Goal: Information Seeking & Learning: Stay updated

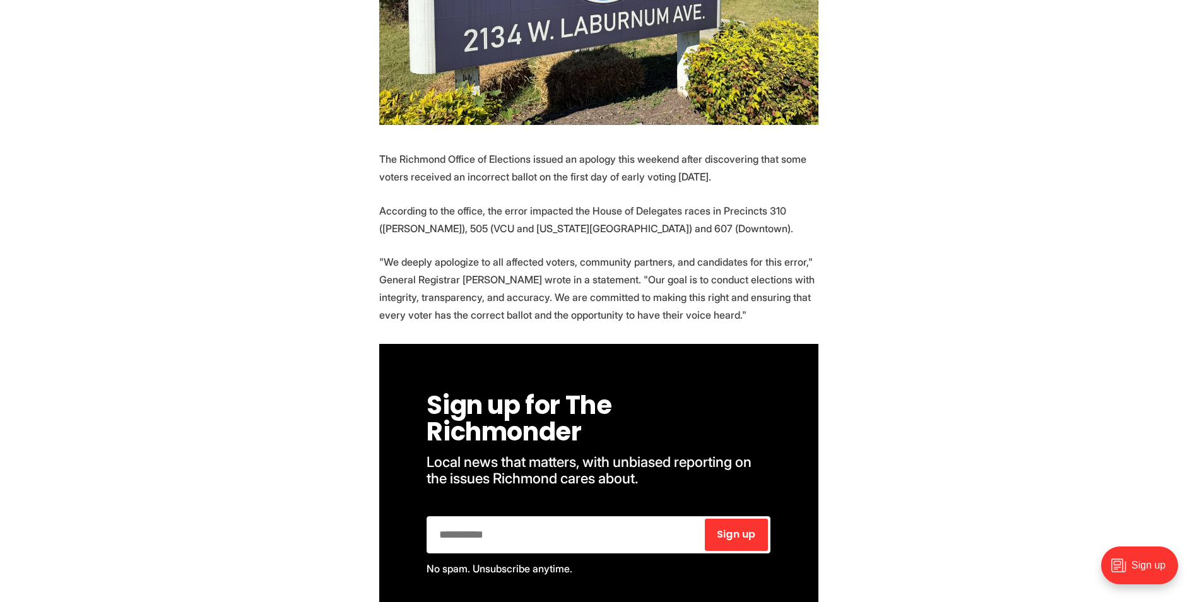
scroll to position [946, 0]
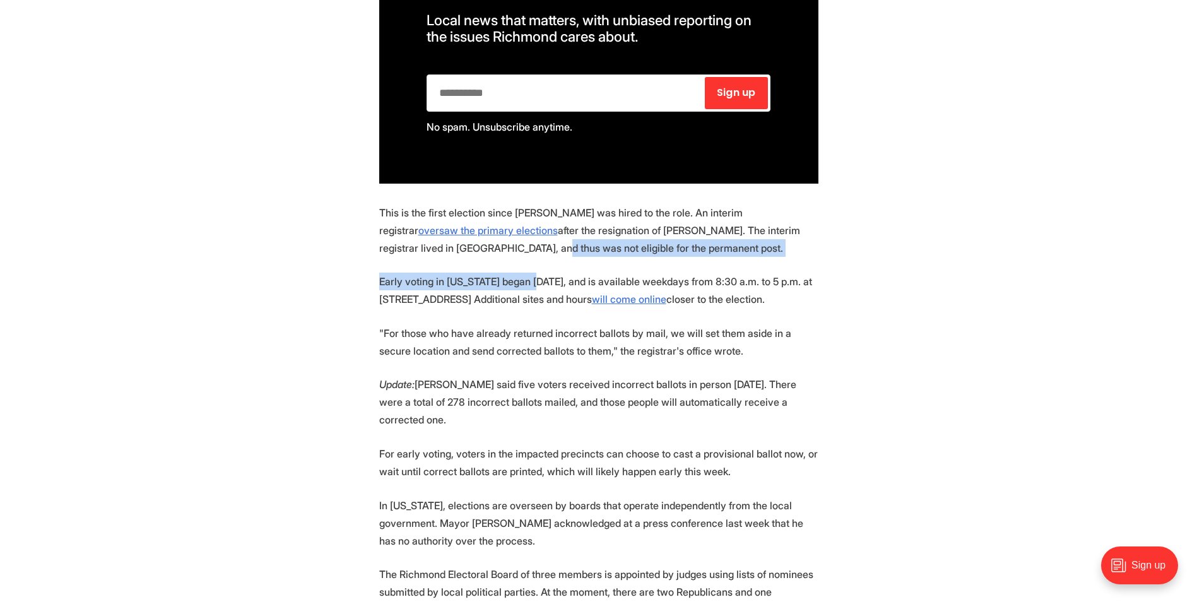
drag, startPoint x: 411, startPoint y: 226, endPoint x: 526, endPoint y: 244, distance: 116.2
click at [526, 244] on section "The Richmond Office of Elections issued an apology this weekend after discoveri…" at bounding box center [598, 414] width 1197 height 1411
drag, startPoint x: 526, startPoint y: 244, endPoint x: 493, endPoint y: 256, distance: 35.5
click at [493, 273] on p "Early voting in [US_STATE] began [DATE], and is available weekdays from 8:30 a.…" at bounding box center [598, 290] width 439 height 35
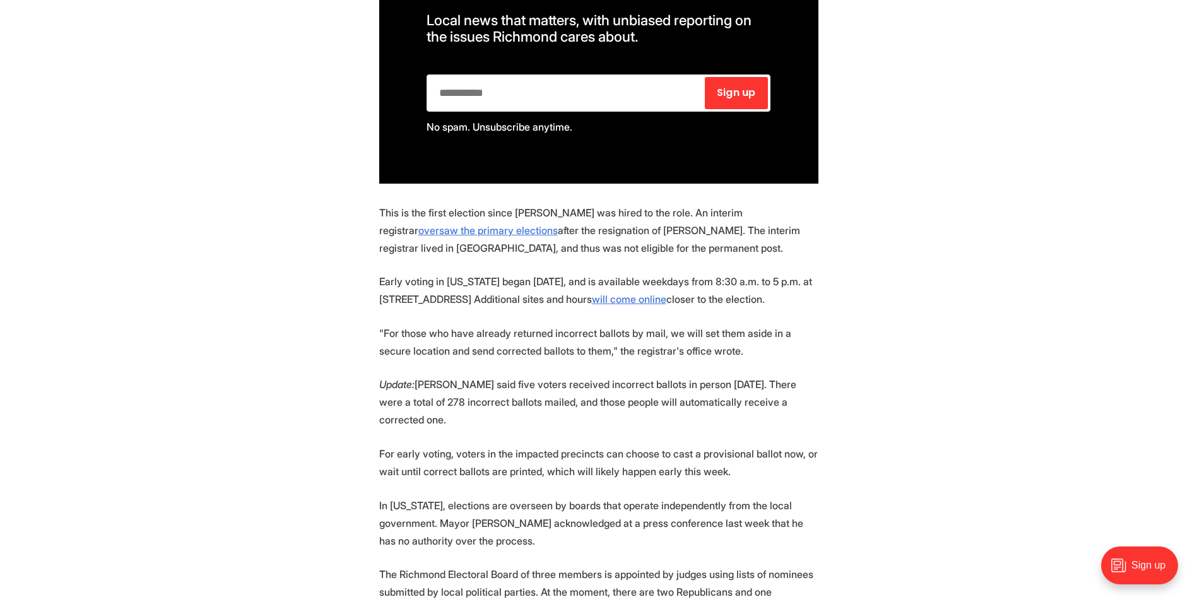
click at [326, 276] on section "The Richmond Office of Elections issued an apology this weekend after discoveri…" at bounding box center [598, 414] width 1197 height 1411
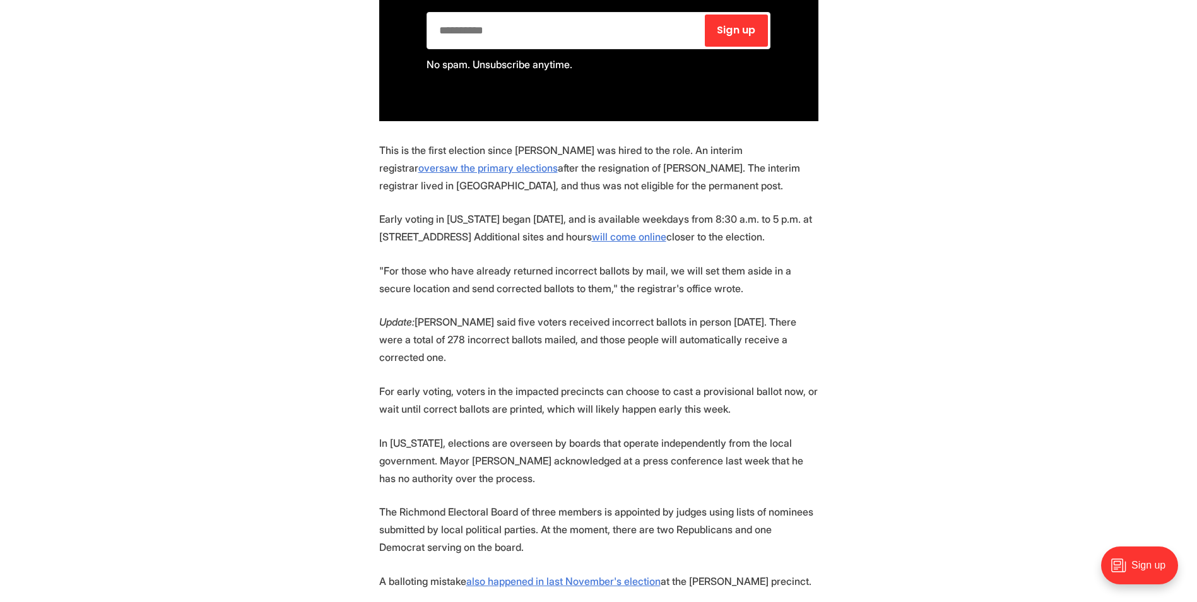
scroll to position [1009, 0]
drag, startPoint x: 550, startPoint y: 194, endPoint x: 777, endPoint y: 215, distance: 228.7
click at [777, 215] on p "Early voting in [US_STATE] began [DATE], and is available weekdays from 8:30 a.…" at bounding box center [598, 226] width 439 height 35
click at [462, 262] on p ""For those who have already returned incorrect ballots by mail, we will set the…" at bounding box center [598, 278] width 439 height 35
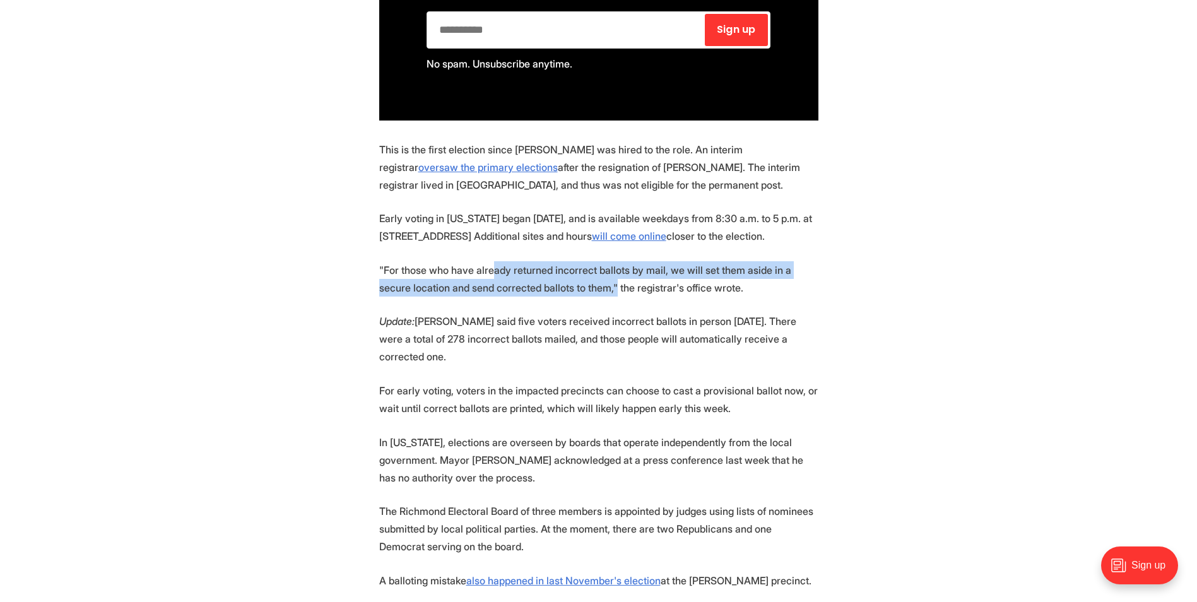
drag, startPoint x: 489, startPoint y: 250, endPoint x: 578, endPoint y: 278, distance: 93.4
click at [578, 278] on section "The Richmond Office of Elections issued an apology this weekend after discoveri…" at bounding box center [598, 350] width 1197 height 1411
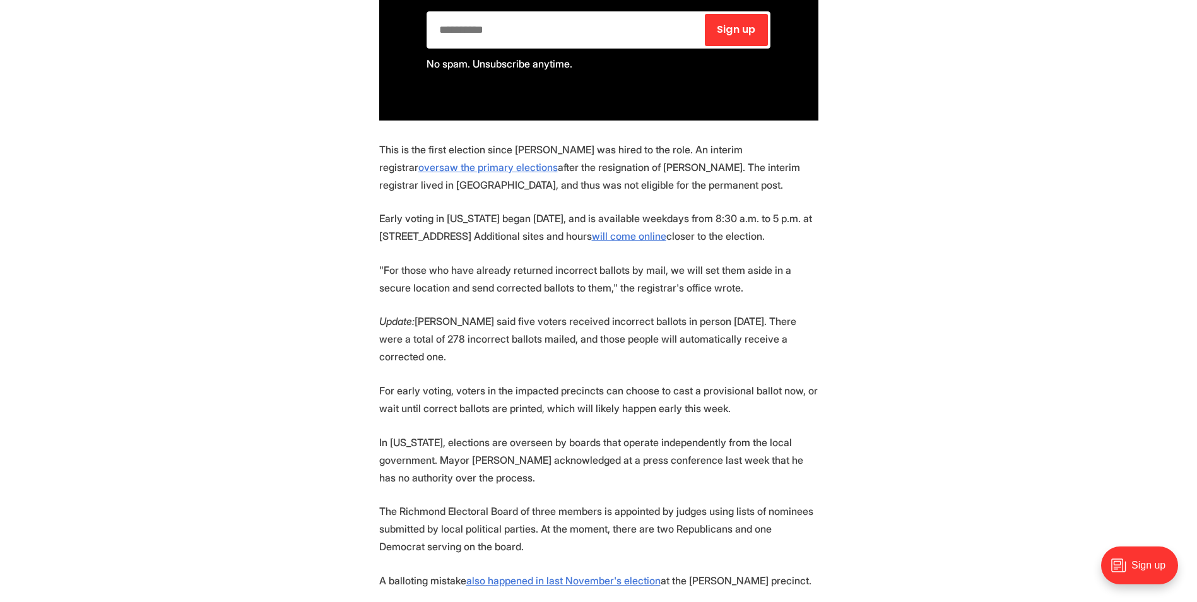
drag, startPoint x: 578, startPoint y: 278, endPoint x: 510, endPoint y: 302, distance: 72.2
click at [510, 312] on p "Update: [PERSON_NAME] said five voters received incorrect ballots in person [DA…" at bounding box center [598, 338] width 439 height 53
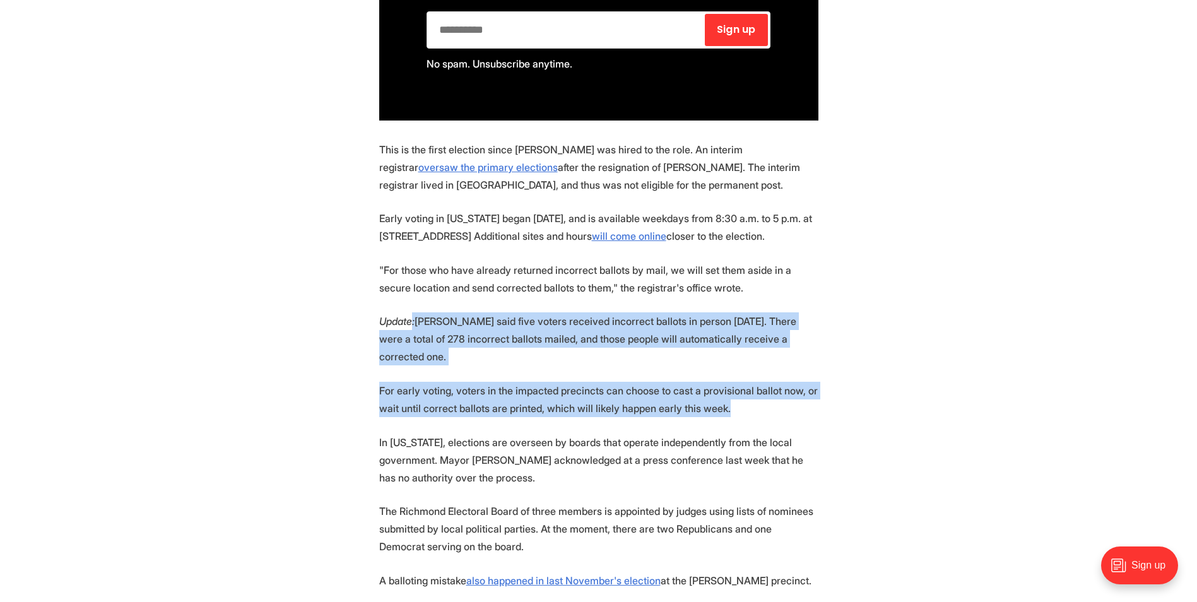
drag, startPoint x: 415, startPoint y: 294, endPoint x: 861, endPoint y: 361, distance: 451.0
click at [861, 361] on section "The Richmond Office of Elections issued an apology this weekend after discoveri…" at bounding box center [598, 350] width 1197 height 1411
drag, startPoint x: 861, startPoint y: 361, endPoint x: 797, endPoint y: 368, distance: 64.7
click at [797, 382] on p "For early voting, voters in the impacted precincts can choose to cast a provisi…" at bounding box center [598, 399] width 439 height 35
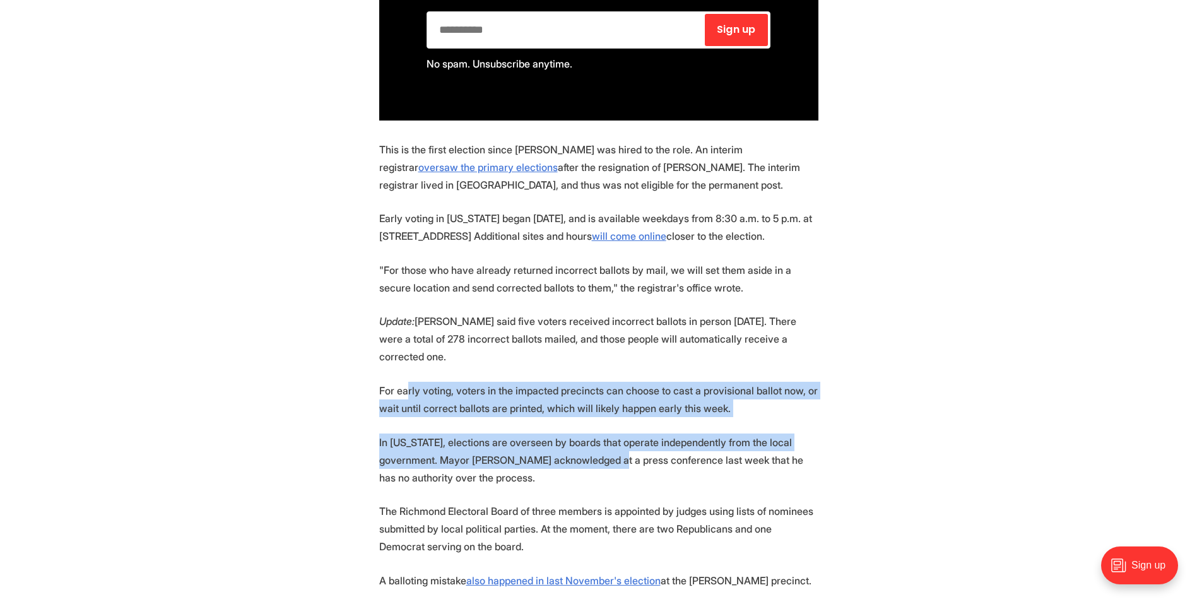
drag, startPoint x: 408, startPoint y: 344, endPoint x: 615, endPoint y: 424, distance: 222.3
click at [615, 424] on section "The Richmond Office of Elections issued an apology this weekend after discoveri…" at bounding box center [598, 350] width 1197 height 1411
drag, startPoint x: 615, startPoint y: 424, endPoint x: 482, endPoint y: 396, distance: 136.1
click at [482, 433] on p "In [US_STATE], elections are overseen by boards that operate independently from…" at bounding box center [598, 459] width 439 height 53
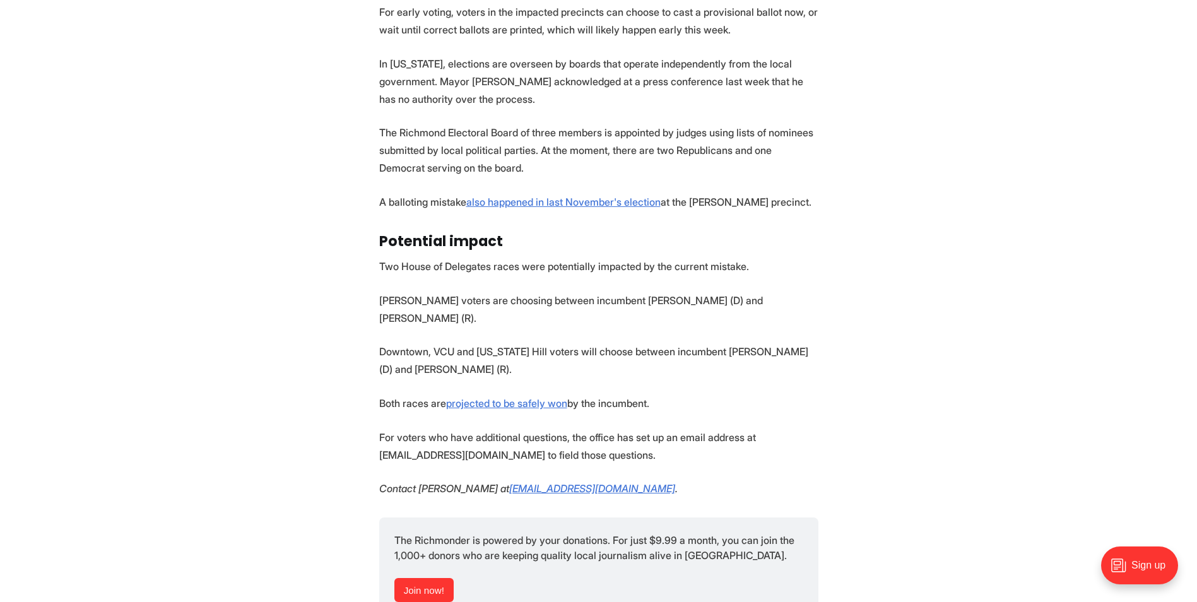
scroll to position [1325, 0]
